Goal: Task Accomplishment & Management: Manage account settings

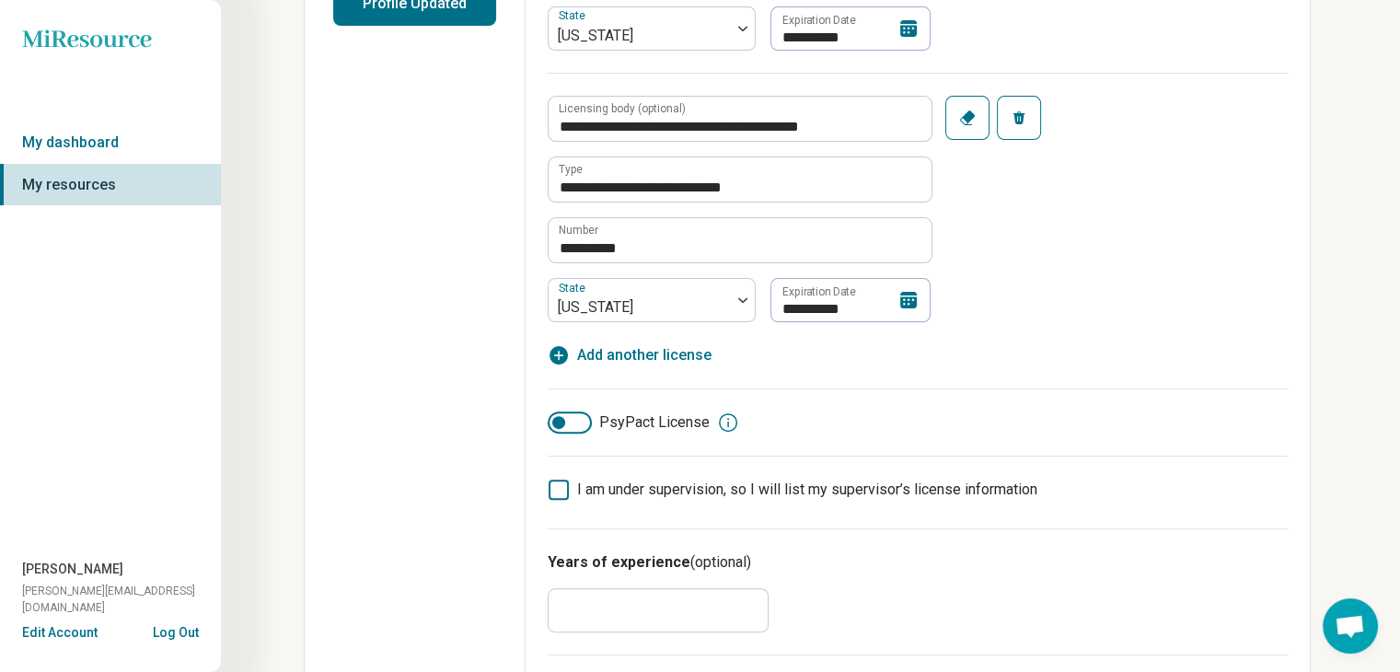
scroll to position [527, 0]
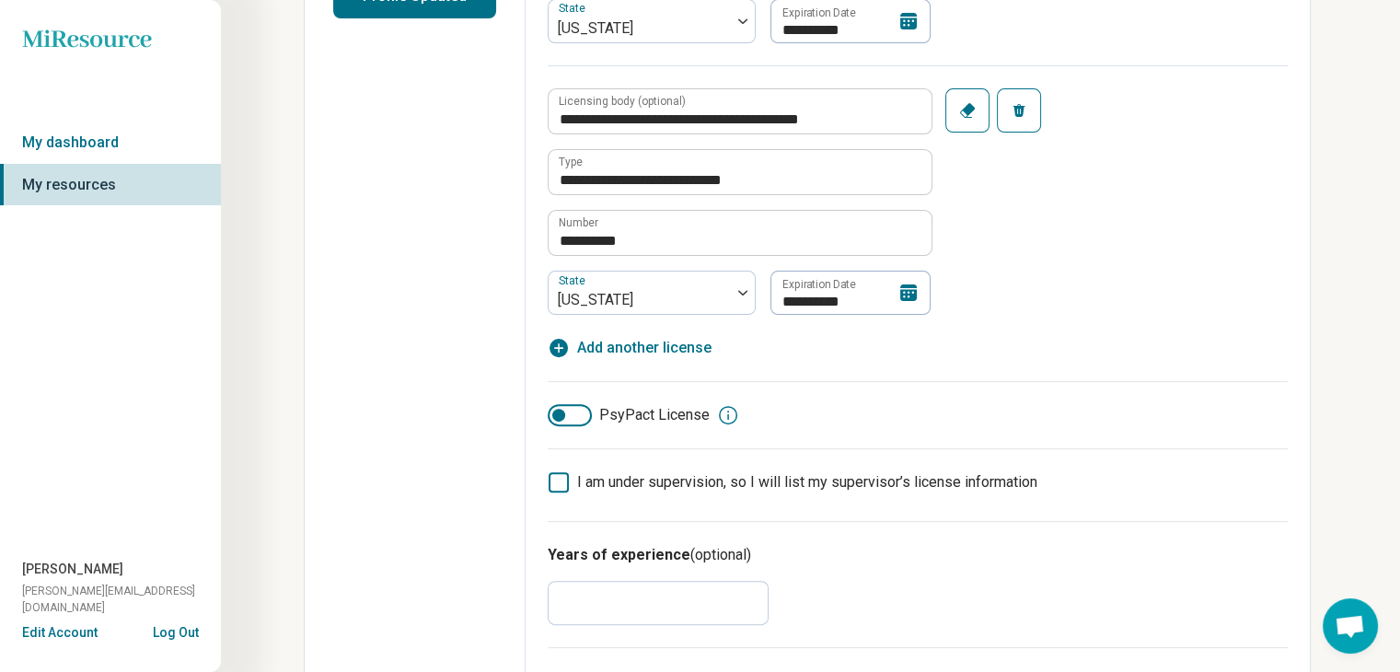
click at [909, 296] on icon at bounding box center [908, 292] width 17 height 17
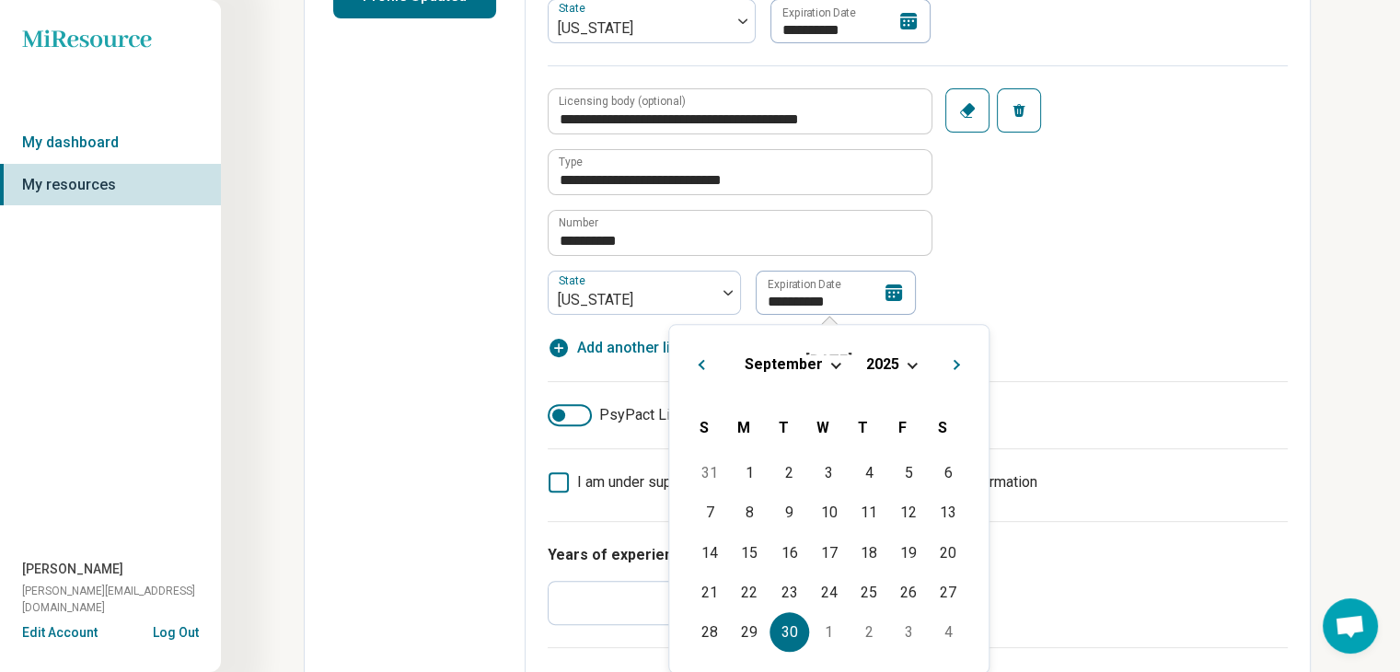
click at [1231, 165] on div "**********" at bounding box center [918, 189] width 740 height 249
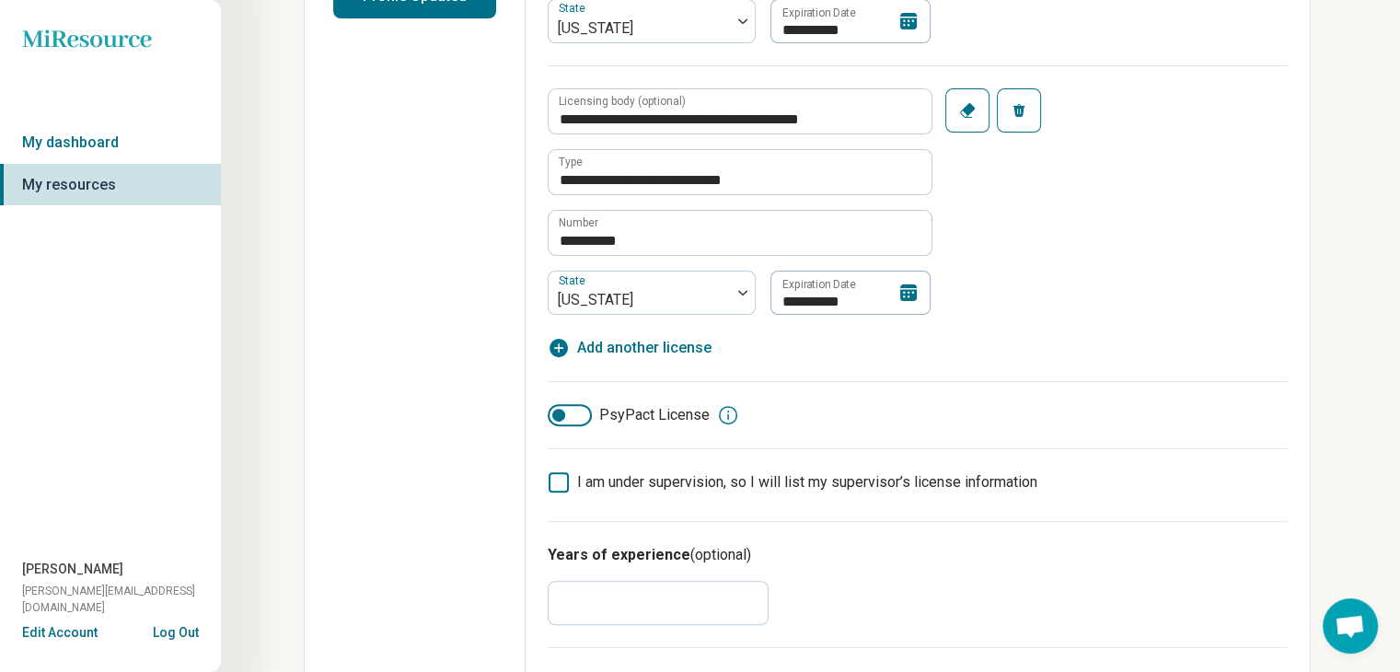
click at [913, 291] on icon at bounding box center [908, 292] width 17 height 17
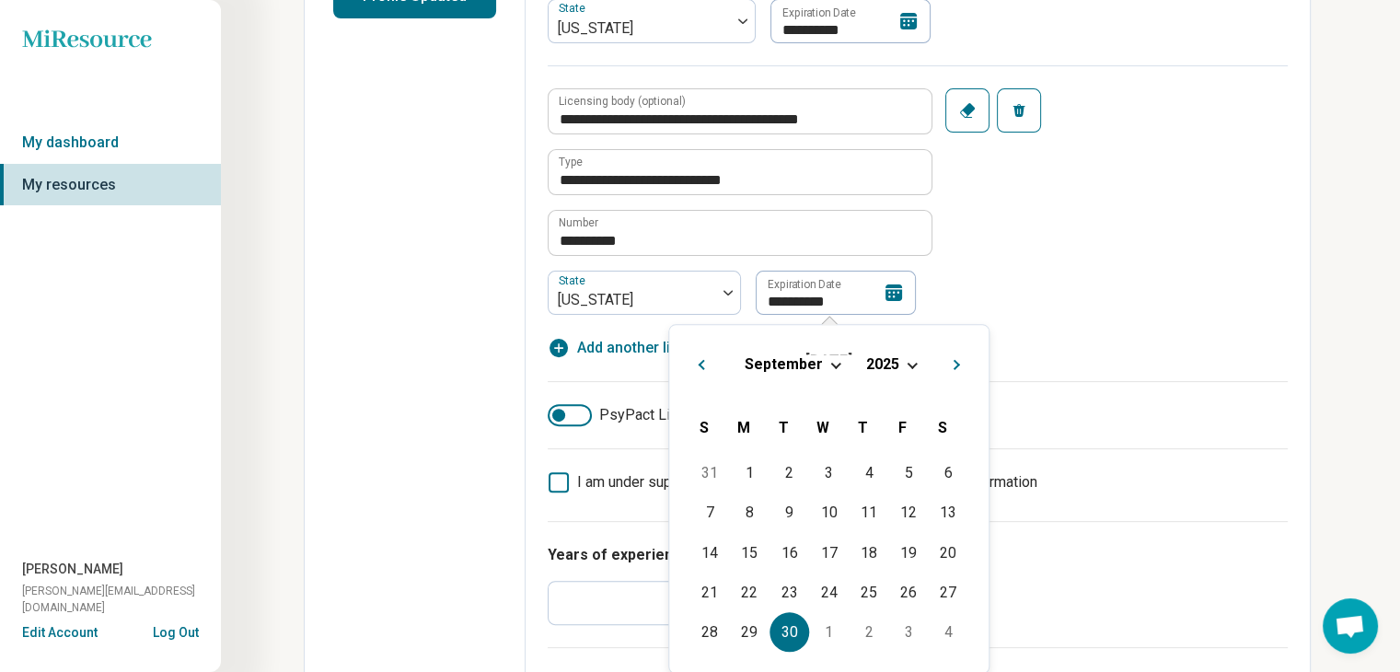
click at [905, 359] on div "[DATE]" at bounding box center [829, 363] width 290 height 19
click at [912, 364] on span "Choose Date" at bounding box center [913, 363] width 10 height 10
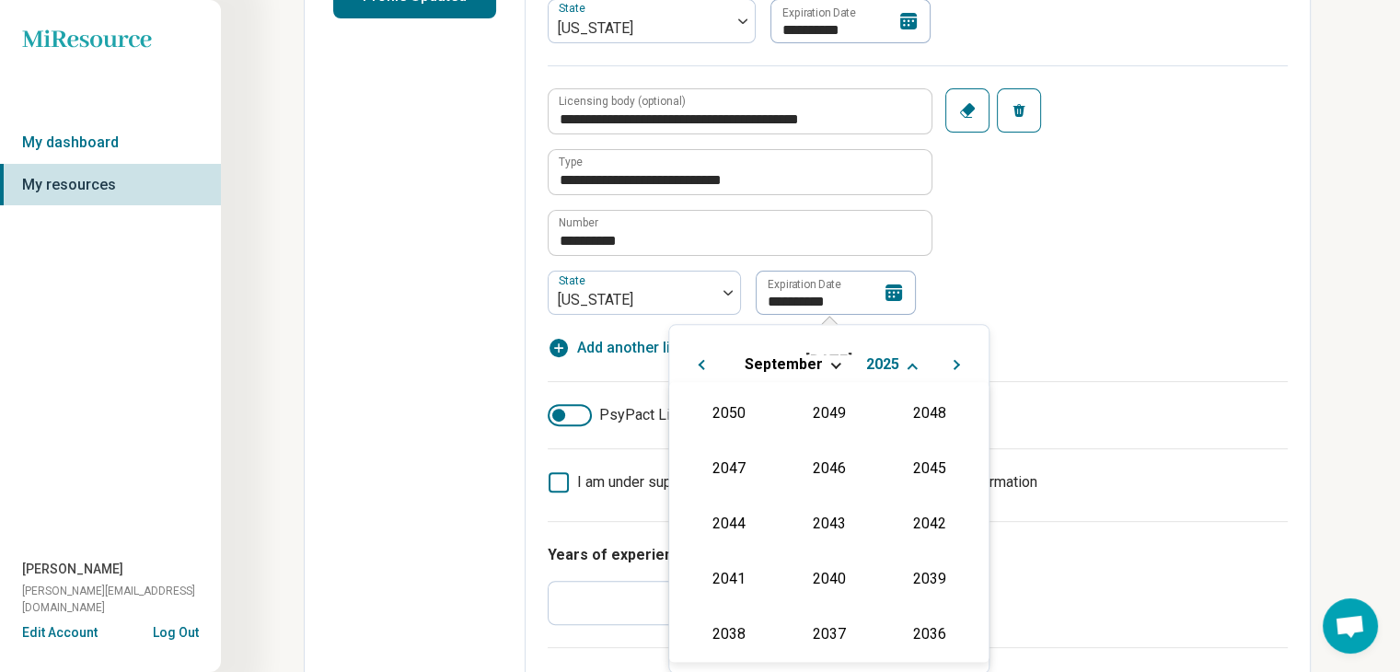
scroll to position [333, 0]
click at [911, 458] on div "2027" at bounding box center [929, 466] width 89 height 33
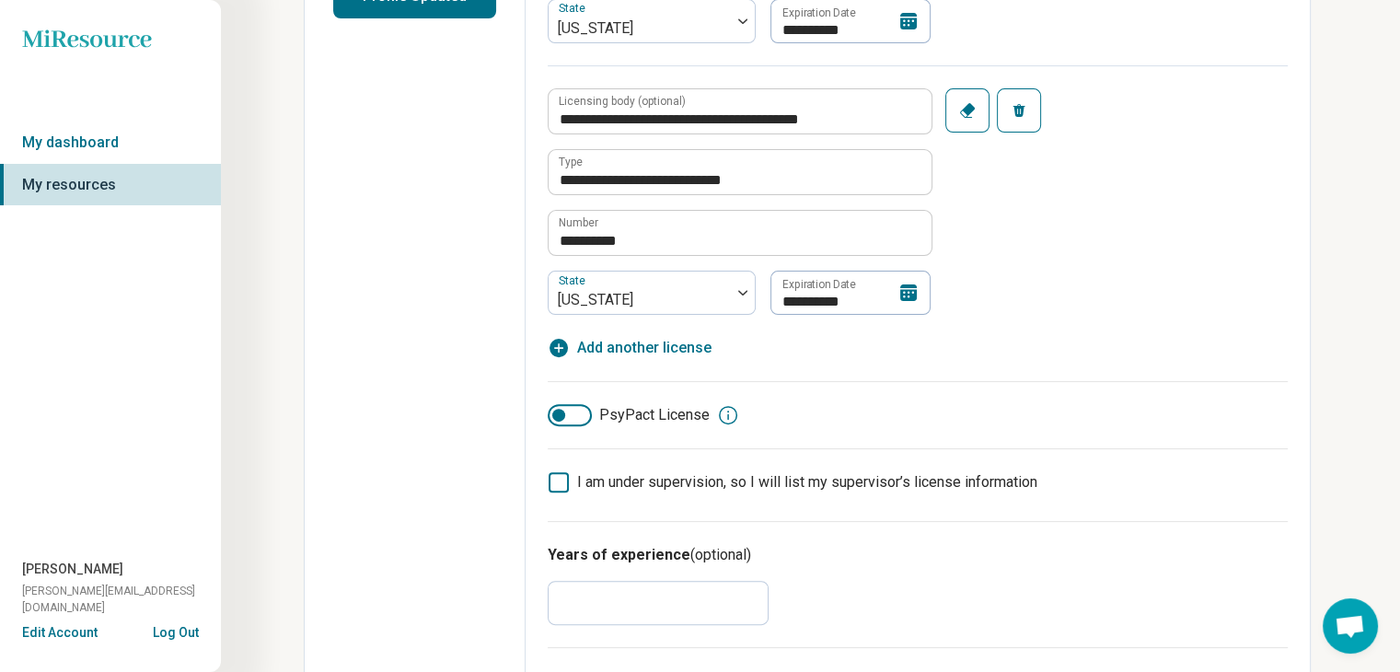
click at [1112, 190] on div "**********" at bounding box center [918, 189] width 740 height 249
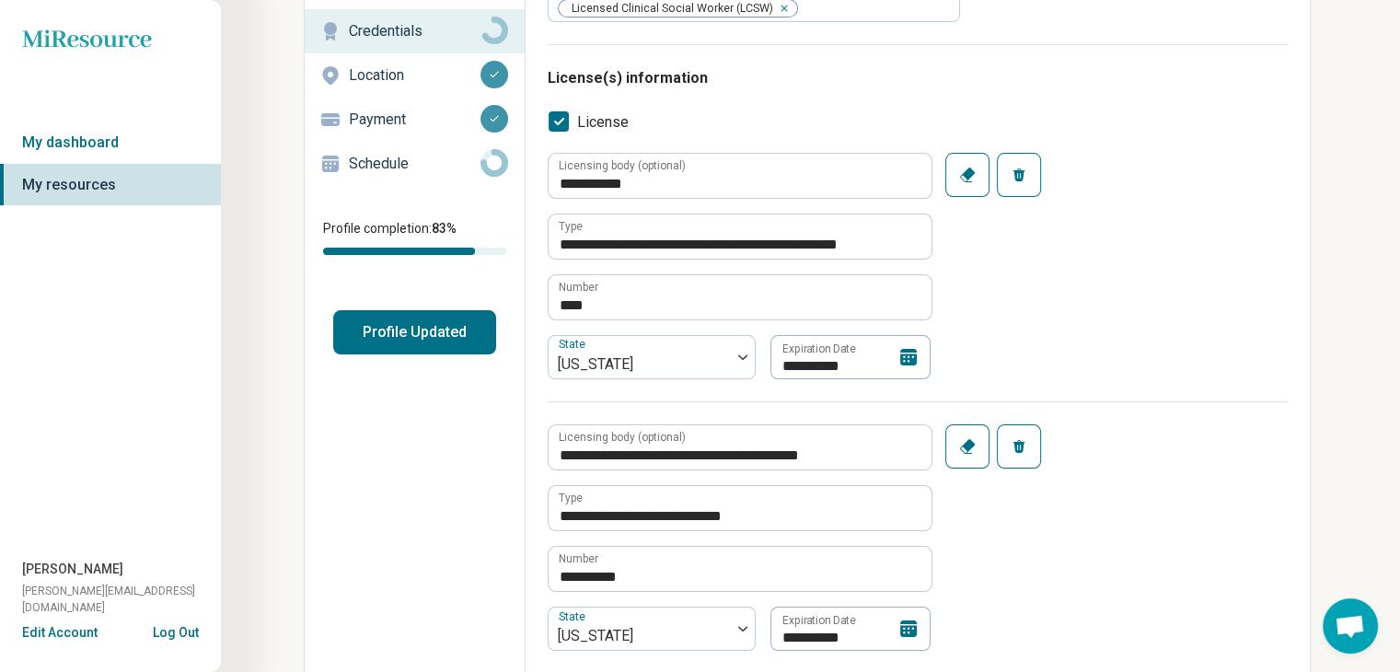
scroll to position [184, 0]
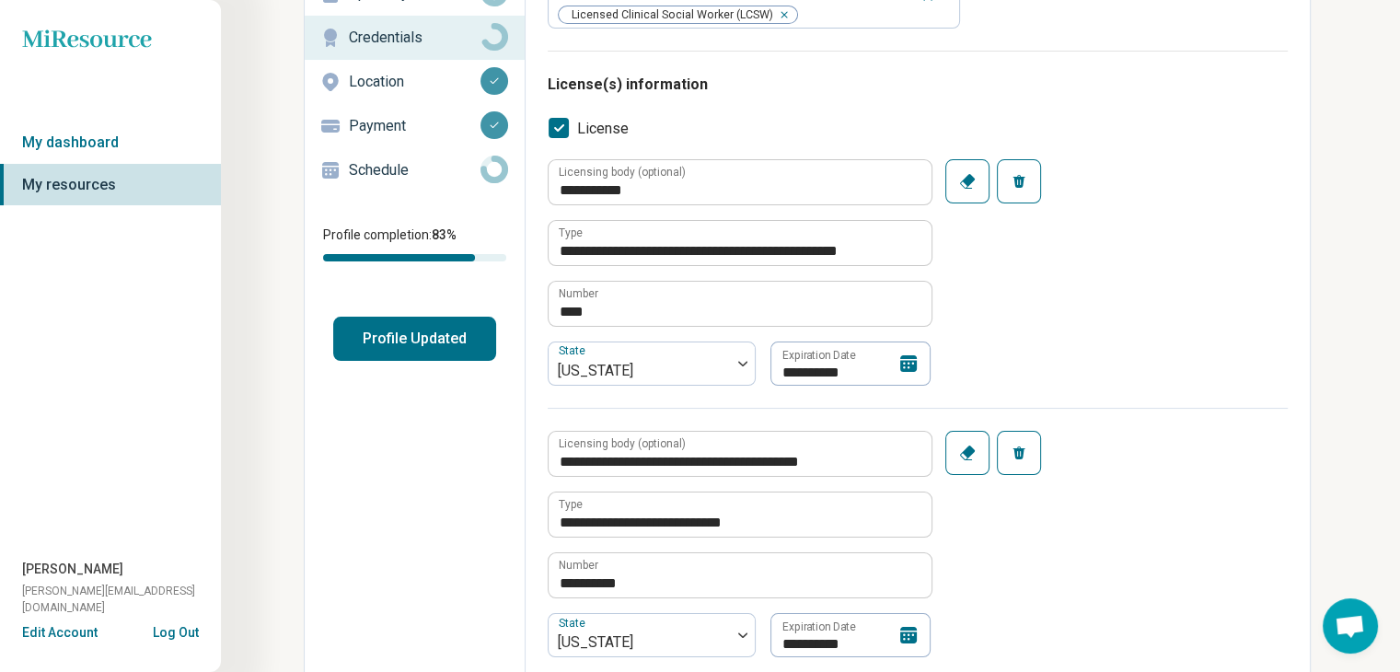
click at [435, 332] on button "Profile Updated" at bounding box center [414, 339] width 163 height 44
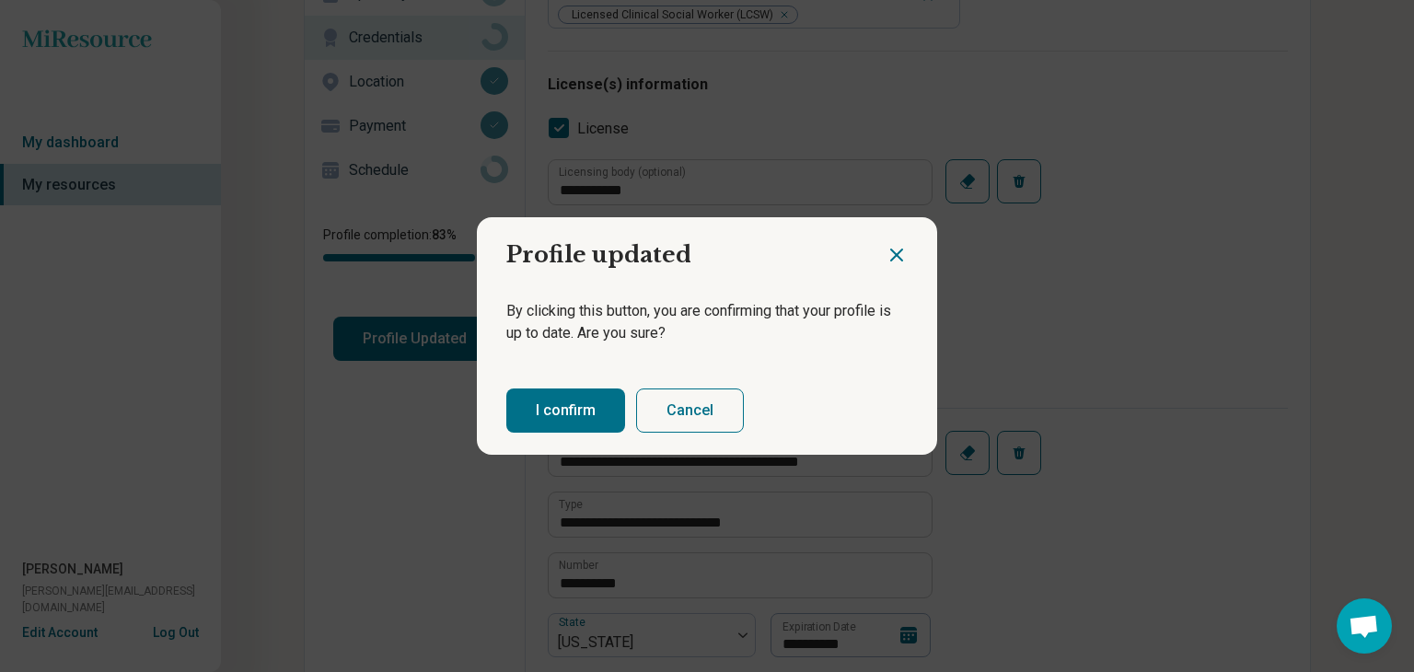
click at [553, 410] on button "I confirm" at bounding box center [565, 410] width 119 height 44
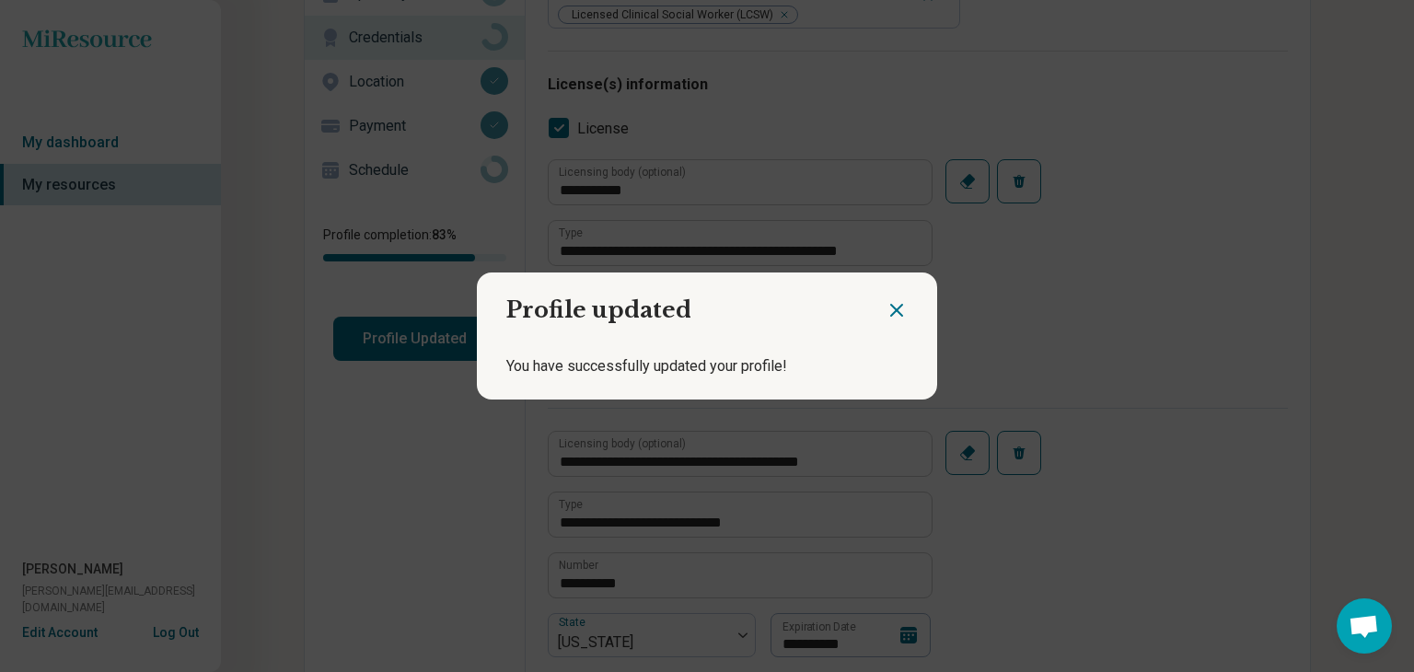
click at [891, 310] on icon "Close dialog" at bounding box center [896, 310] width 11 height 11
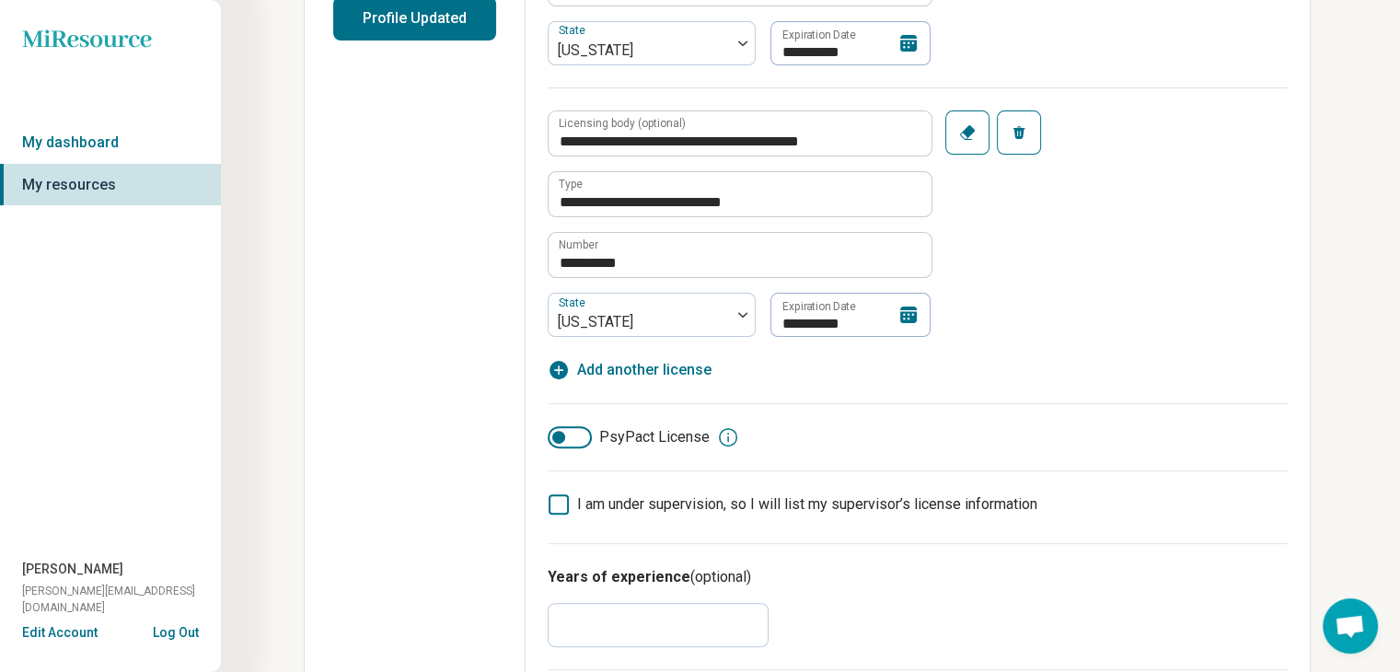
scroll to position [506, 0]
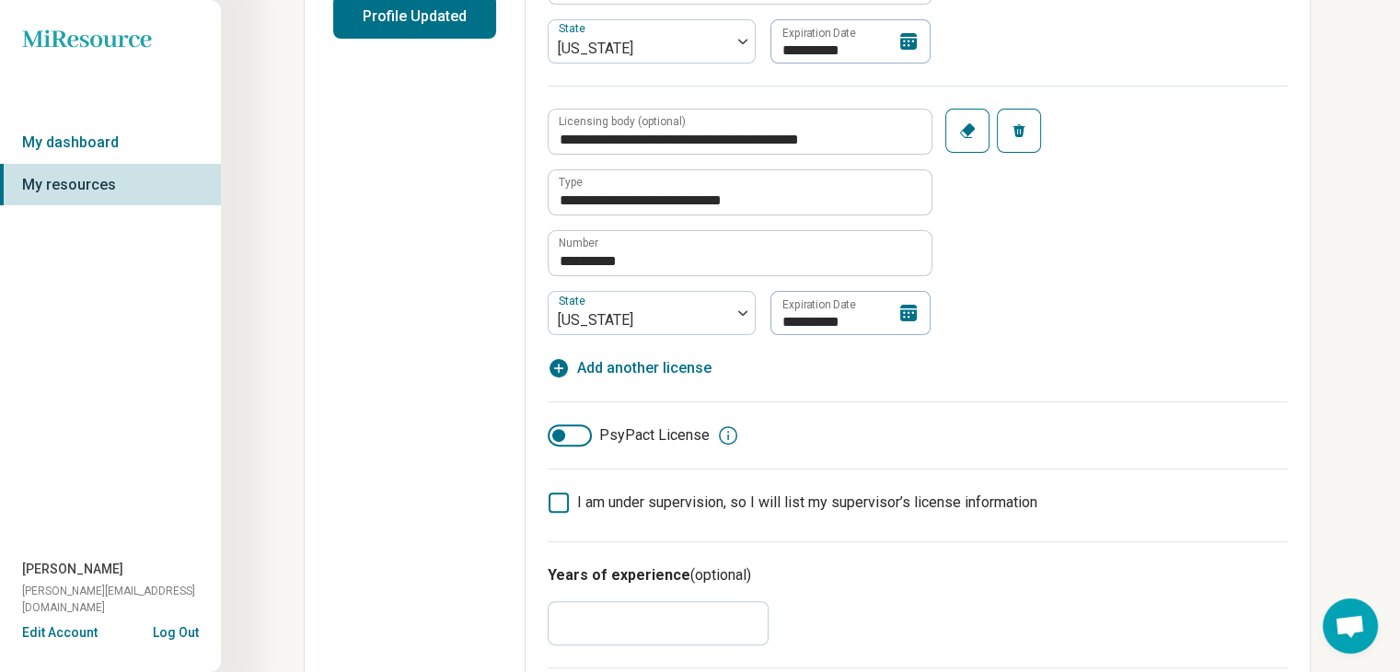
click at [909, 316] on icon at bounding box center [909, 313] width 22 height 22
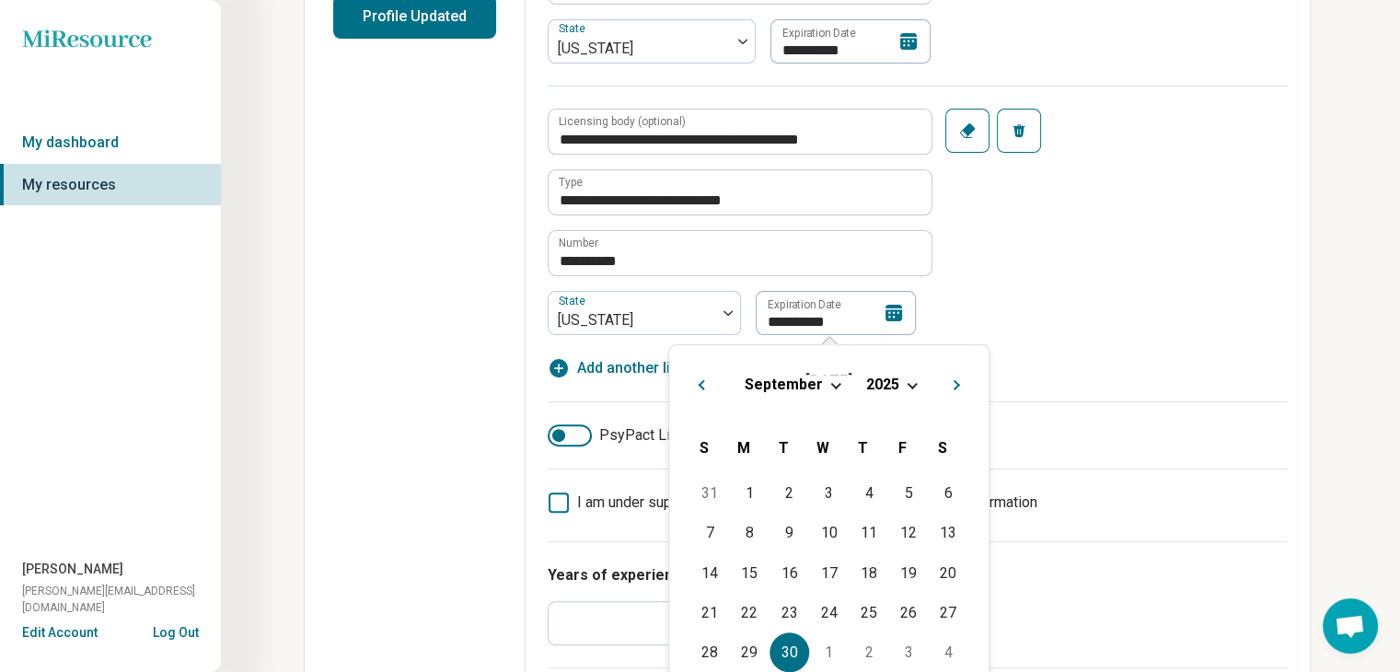
click at [905, 386] on div "[DATE]" at bounding box center [829, 384] width 290 height 19
click at [910, 380] on span "Choose Date" at bounding box center [913, 383] width 10 height 10
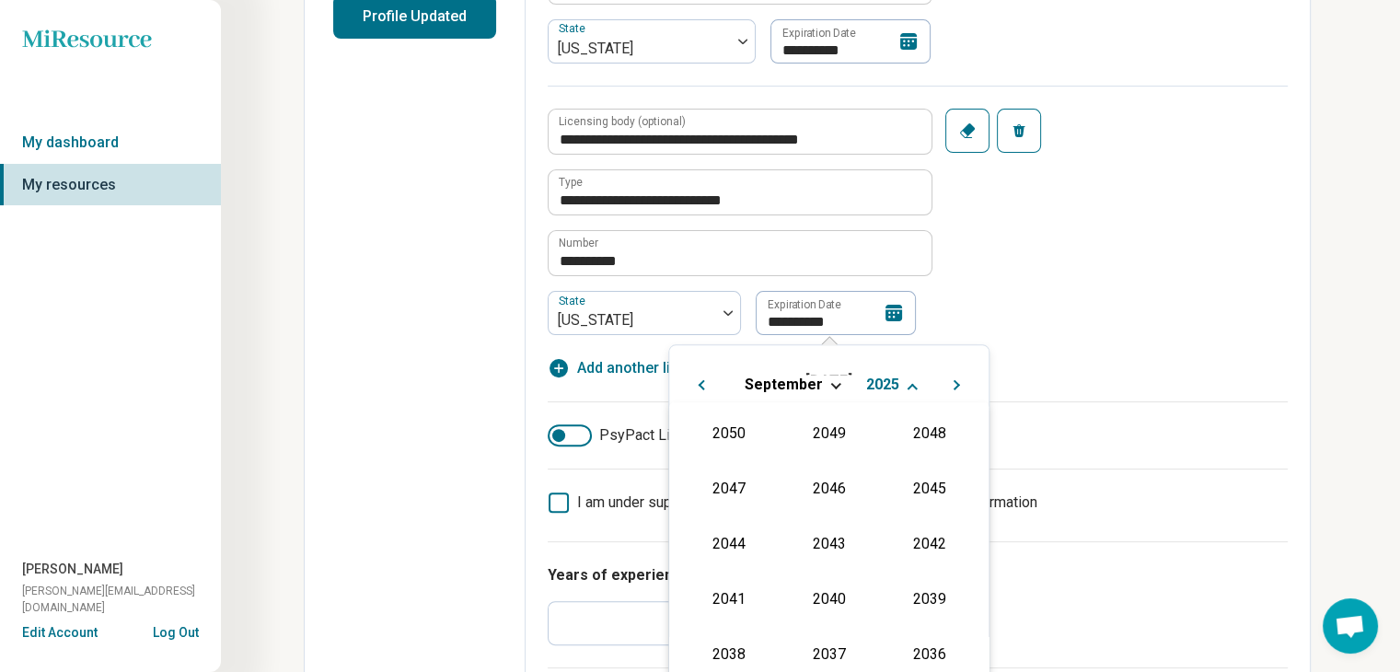
scroll to position [333, 0]
click at [914, 487] on div "2027" at bounding box center [929, 486] width 89 height 33
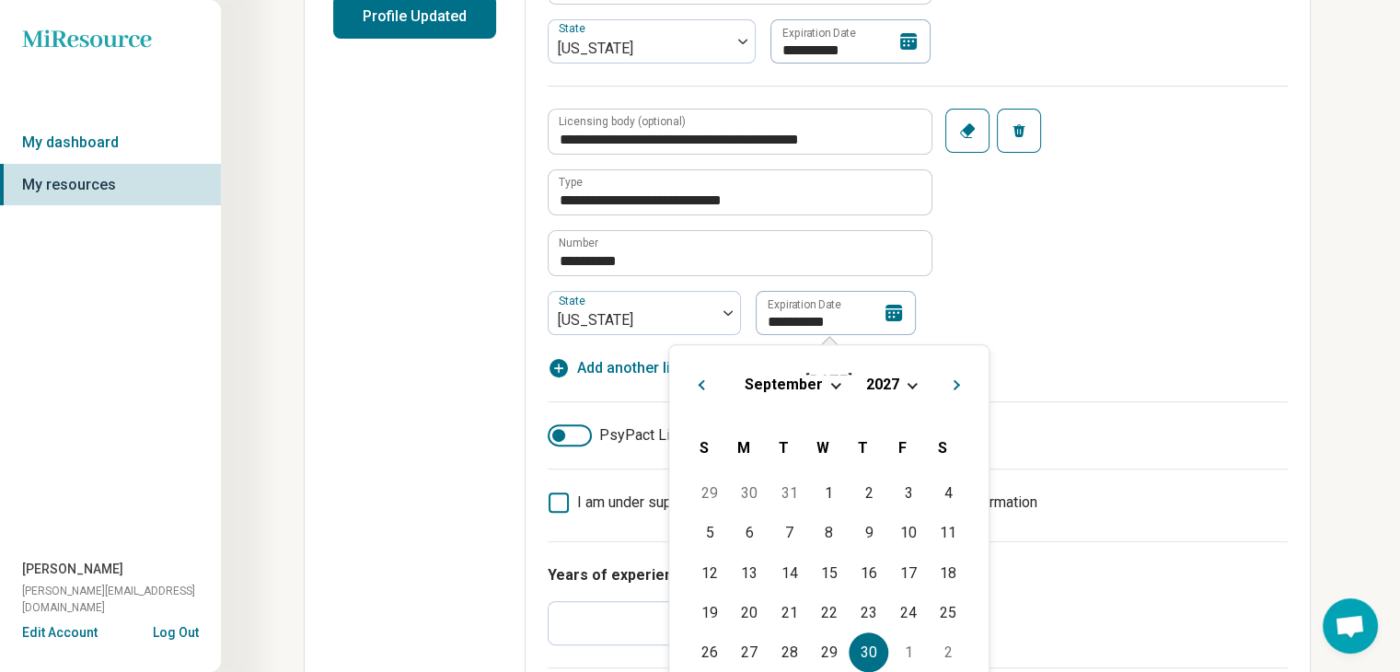
click at [862, 643] on div "30" at bounding box center [869, 652] width 40 height 40
type textarea "*"
type input "**********"
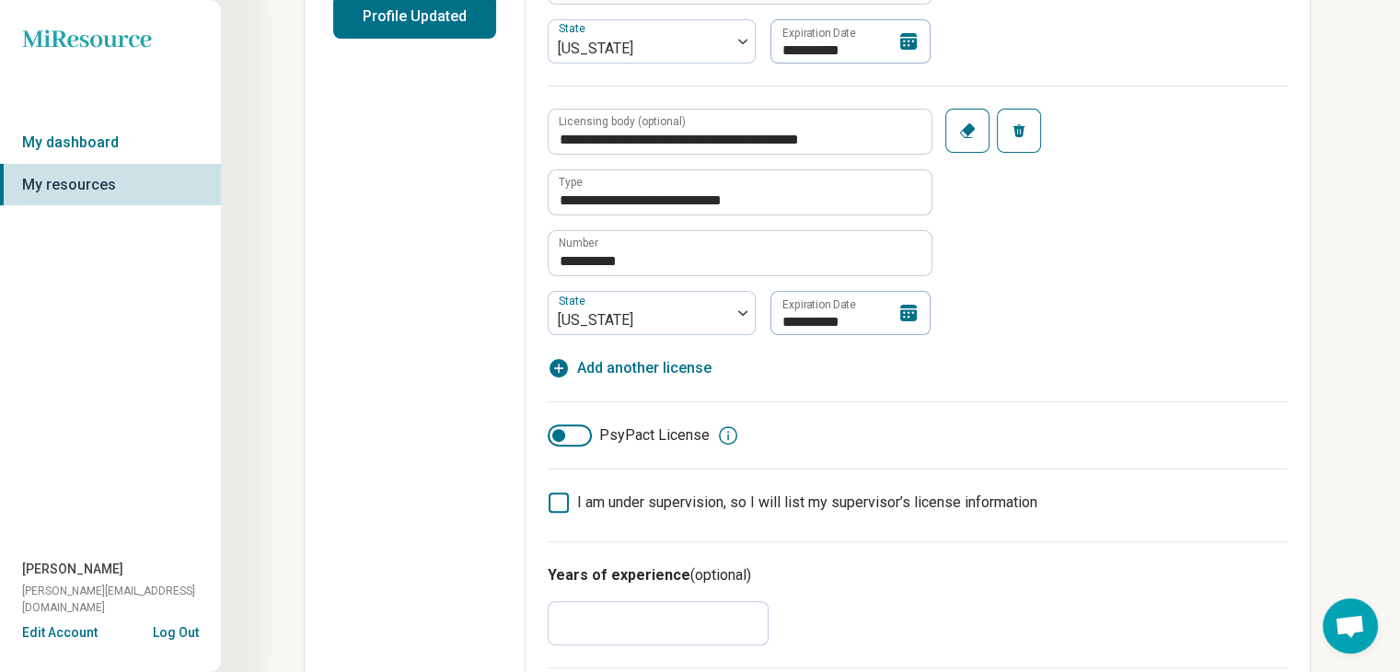
click at [416, 18] on button "Profile Updated" at bounding box center [414, 16] width 163 height 44
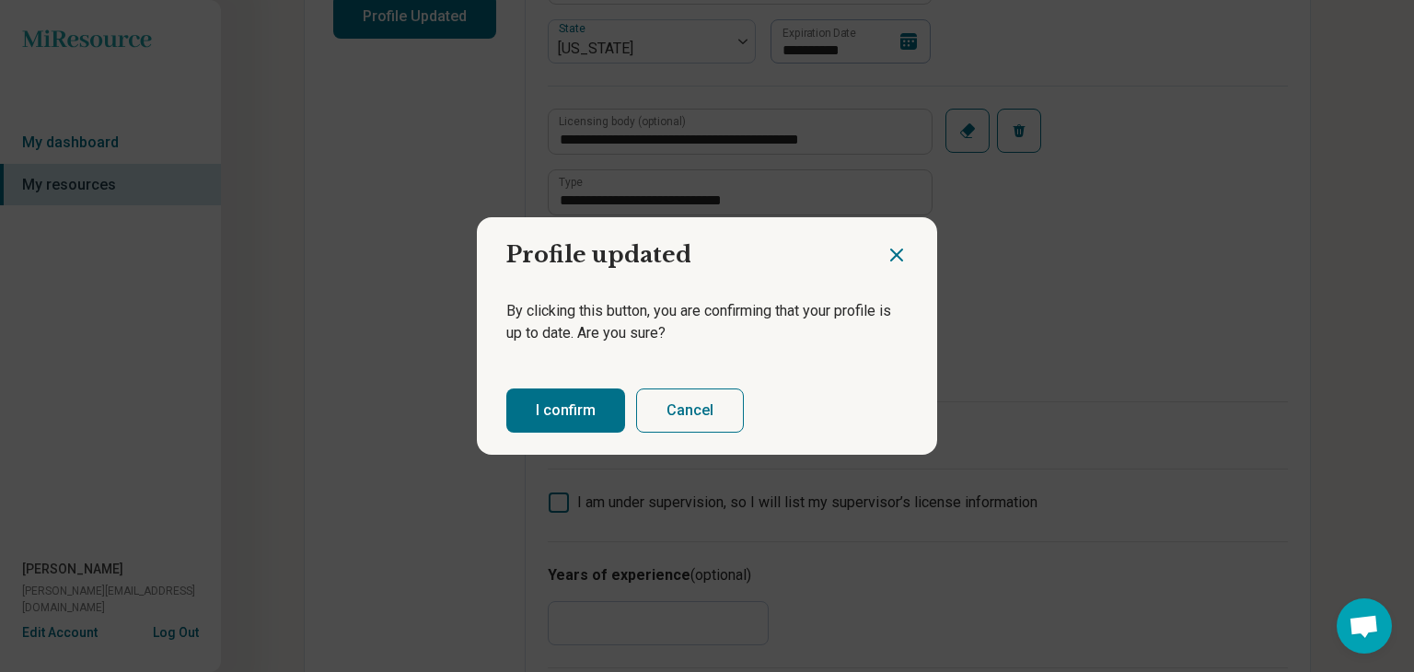
click at [564, 427] on button "I confirm" at bounding box center [565, 410] width 119 height 44
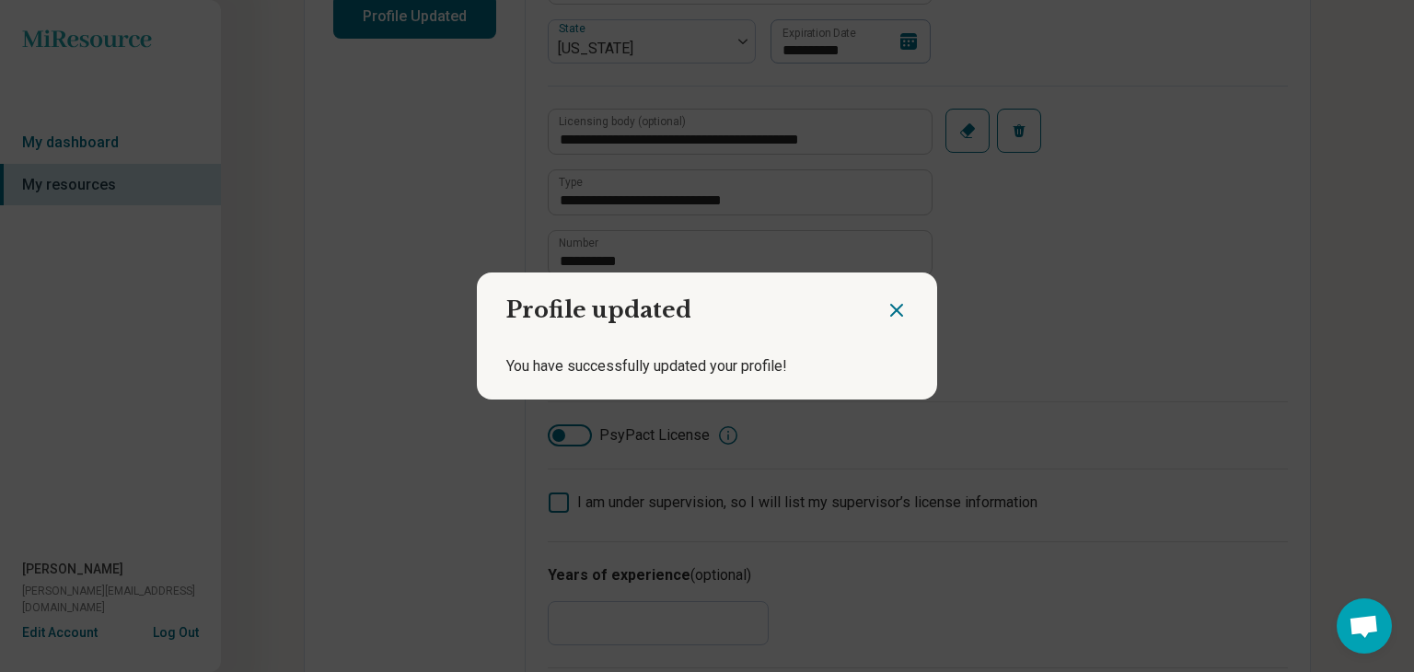
click at [886, 303] on icon "Close dialog" at bounding box center [897, 310] width 22 height 22
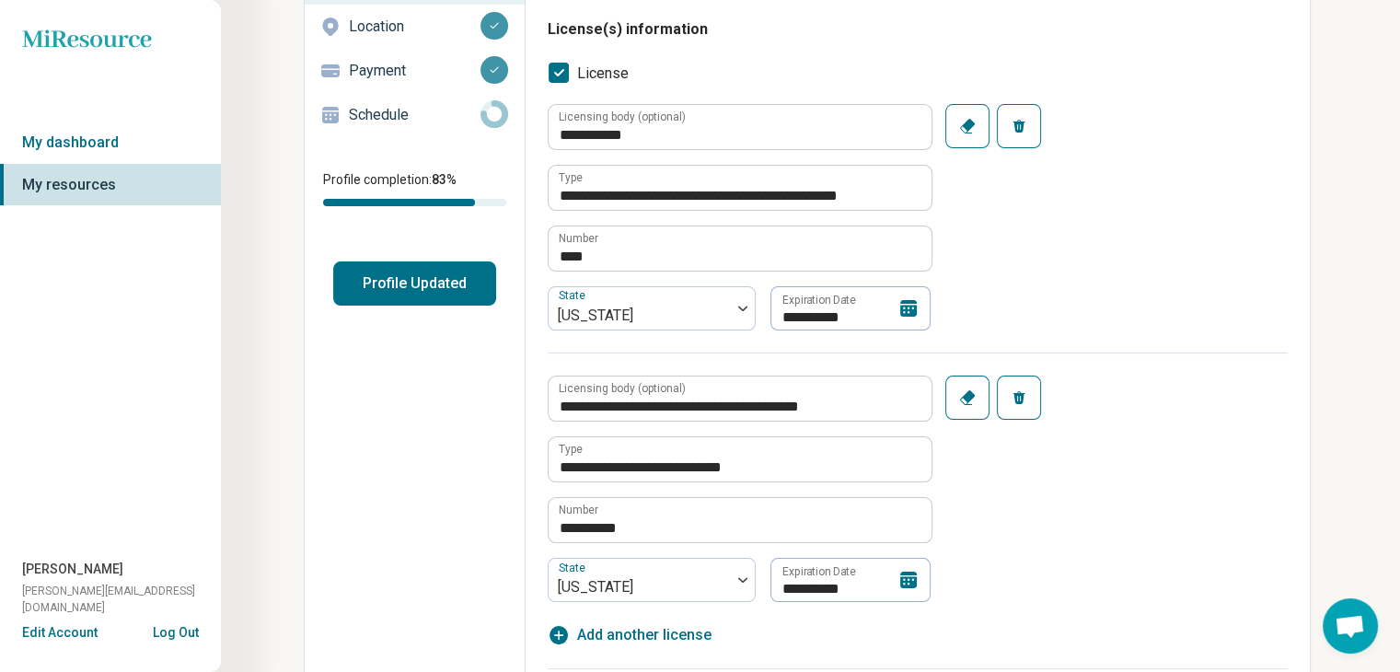
scroll to position [238, 0]
